Goal: Transaction & Acquisition: Subscribe to service/newsletter

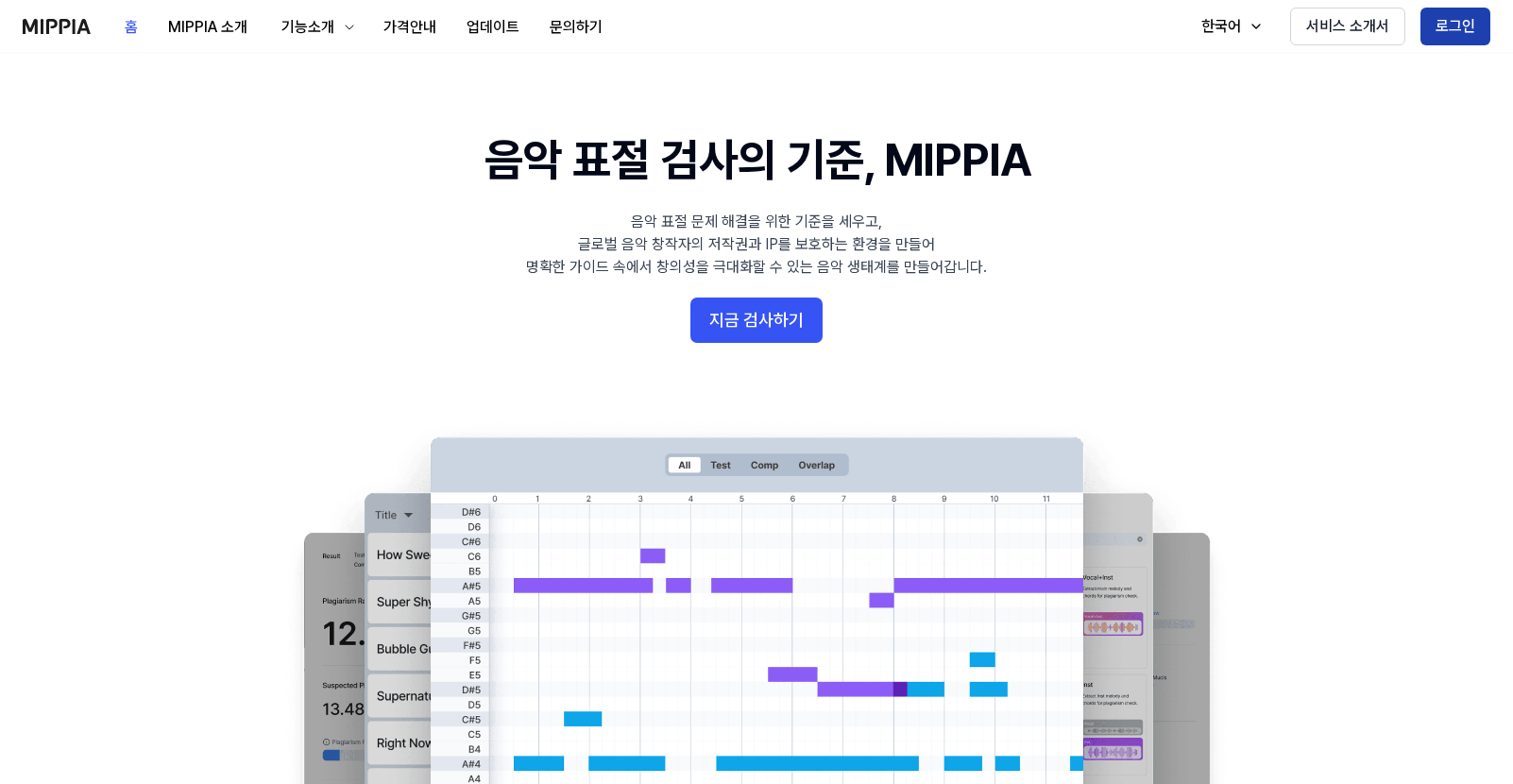
click at [1447, 19] on button "로그인" at bounding box center [1456, 26] width 70 height 38
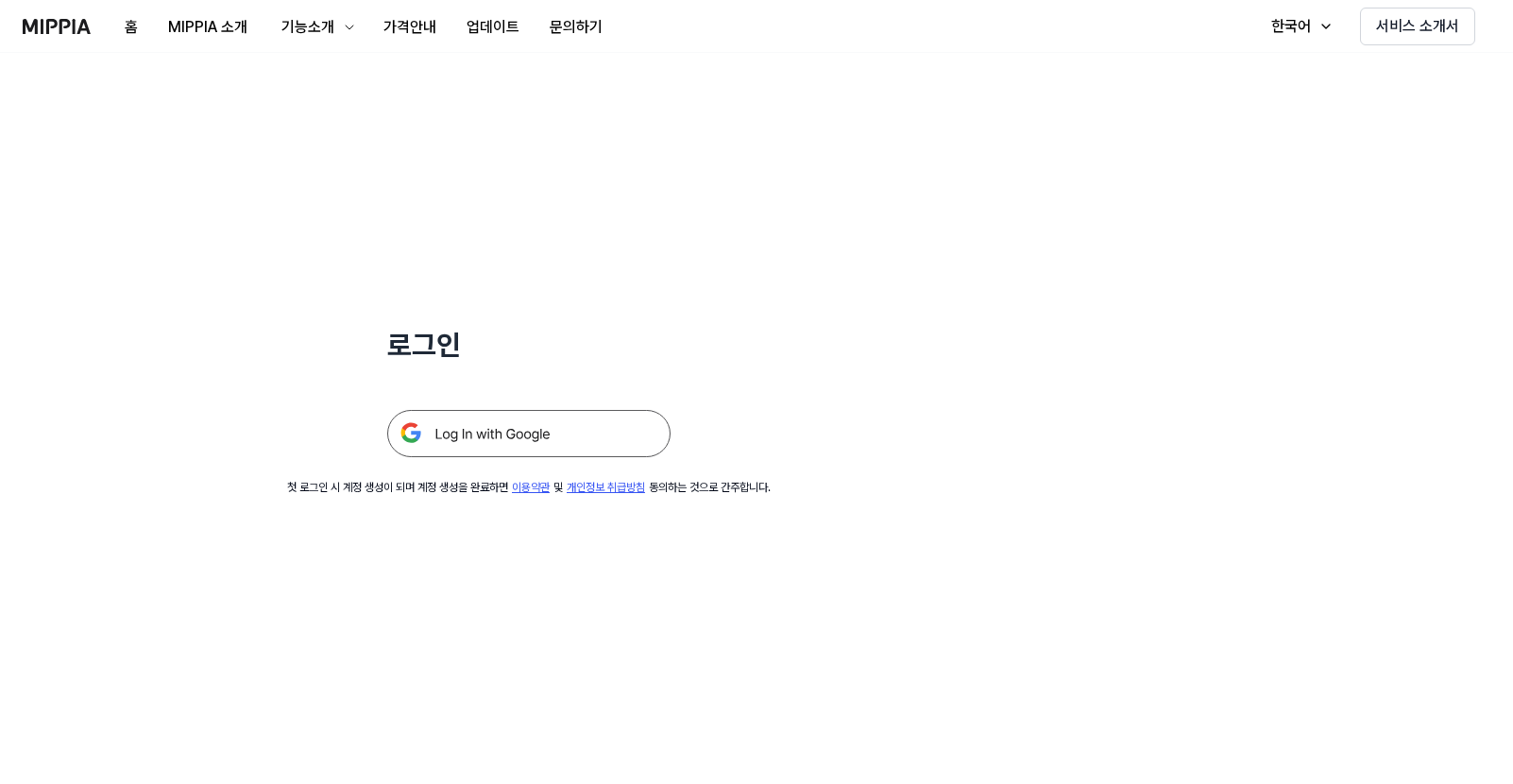
click at [560, 408] on div at bounding box center [528, 410] width 283 height 92
click at [556, 427] on img at bounding box center [528, 433] width 283 height 48
click at [474, 449] on img at bounding box center [528, 433] width 283 height 48
click at [389, 29] on button "가격안내" at bounding box center [410, 27] width 83 height 38
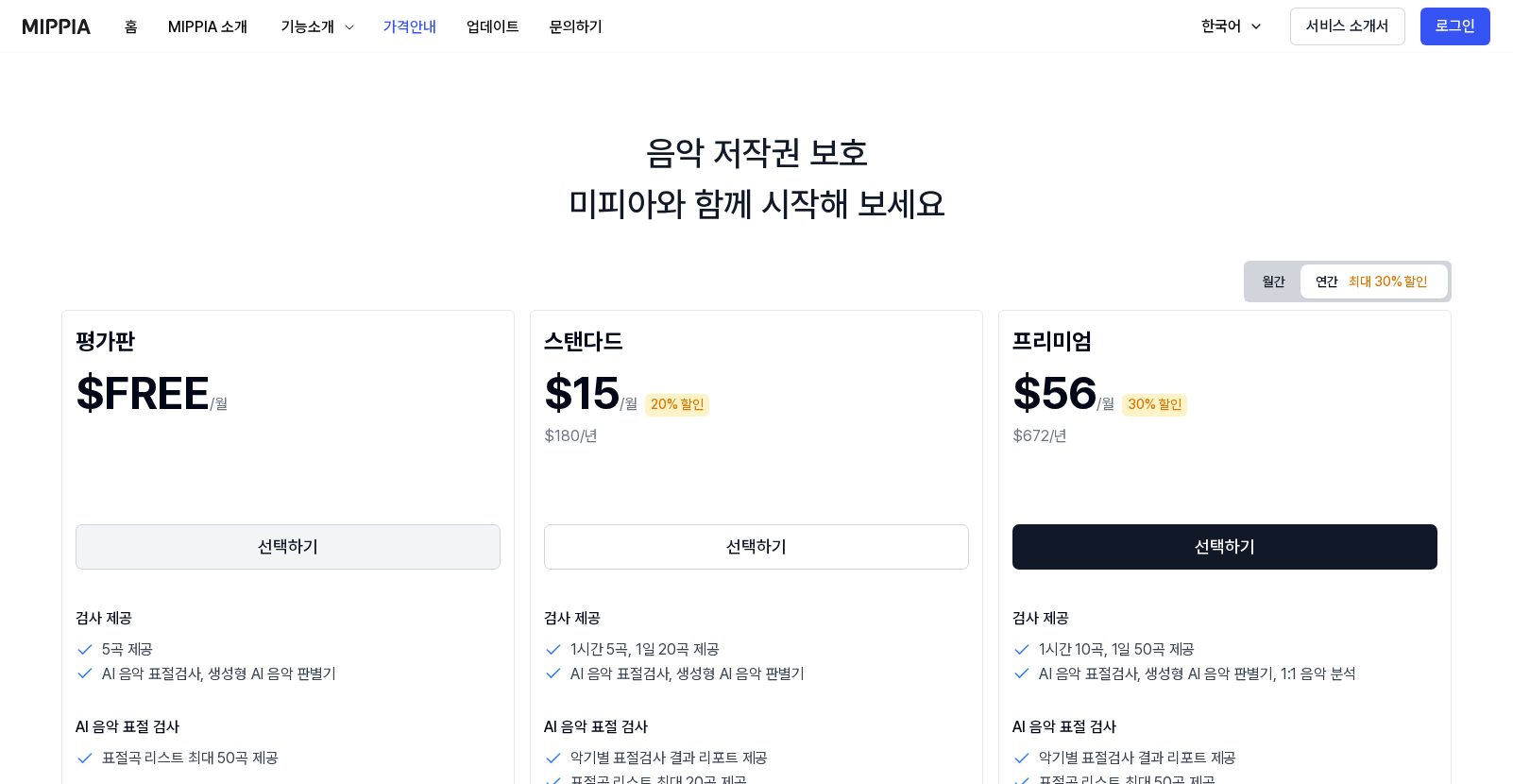
click at [284, 542] on button "선택하기" at bounding box center [288, 547] width 425 height 46
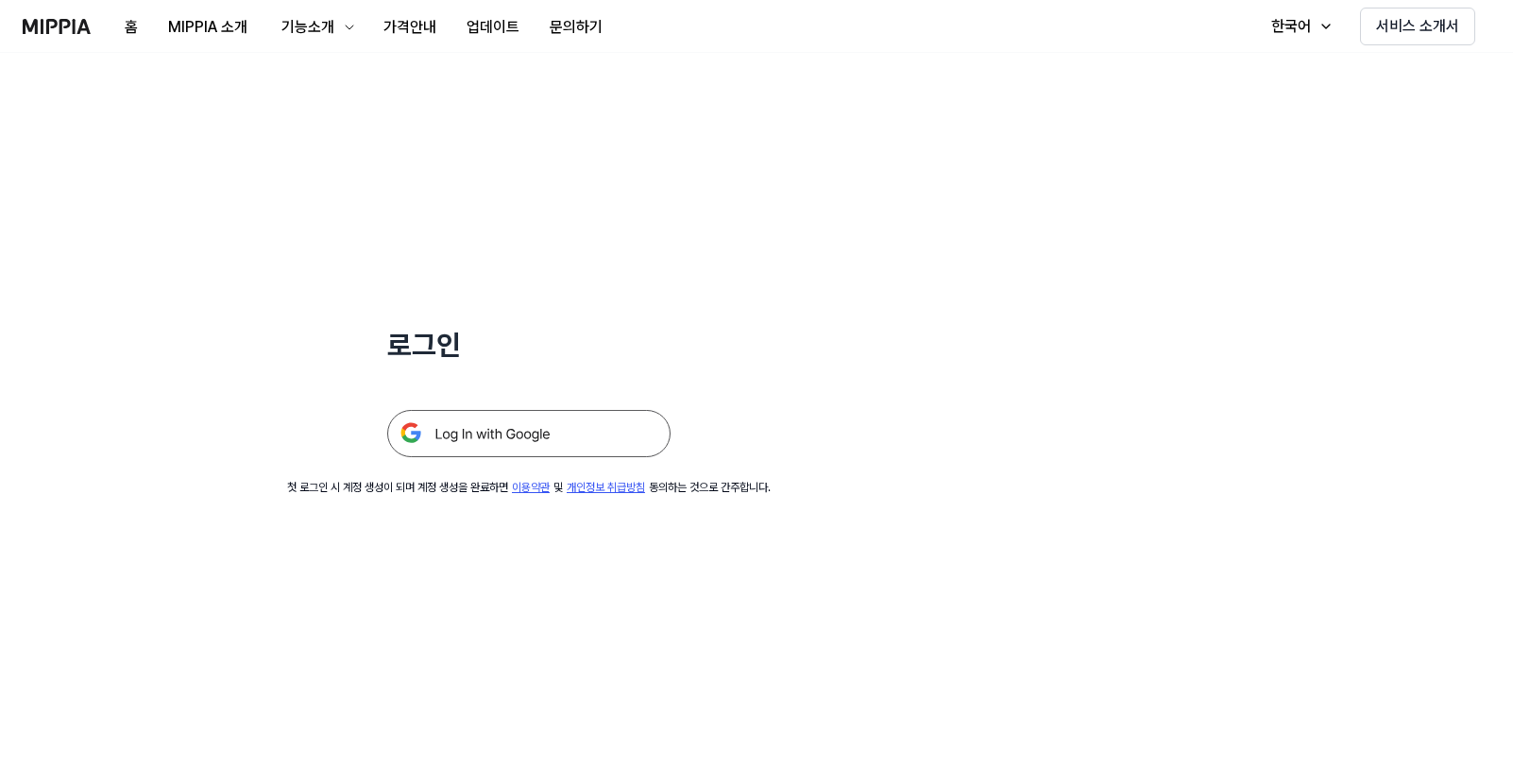
click at [542, 429] on img at bounding box center [528, 433] width 283 height 48
